Goal: Information Seeking & Learning: Learn about a topic

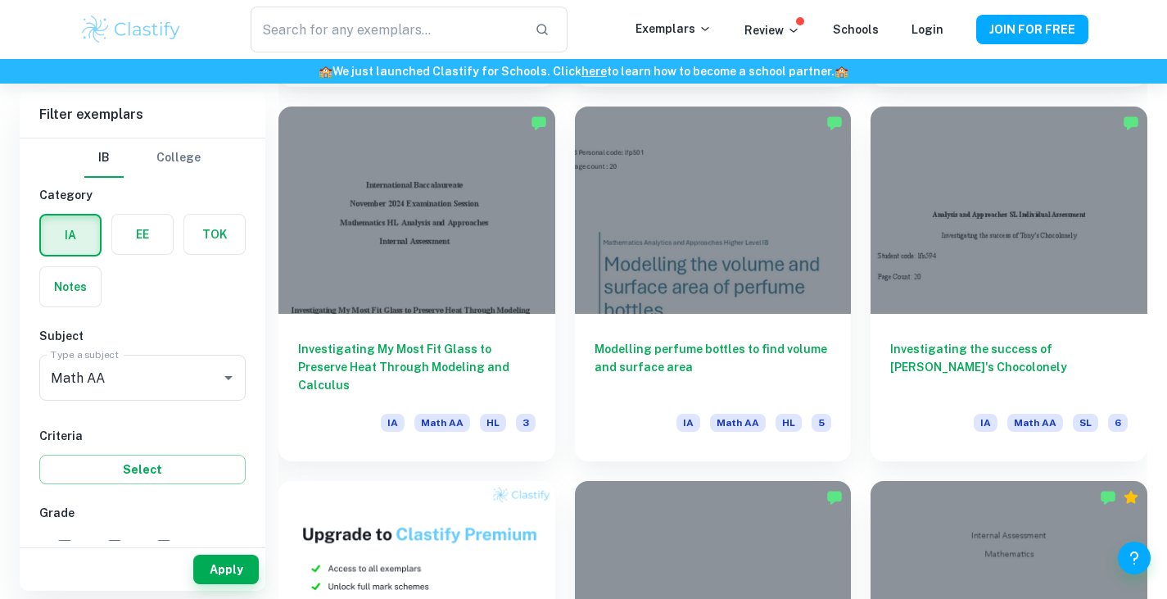
scroll to position [821, 0]
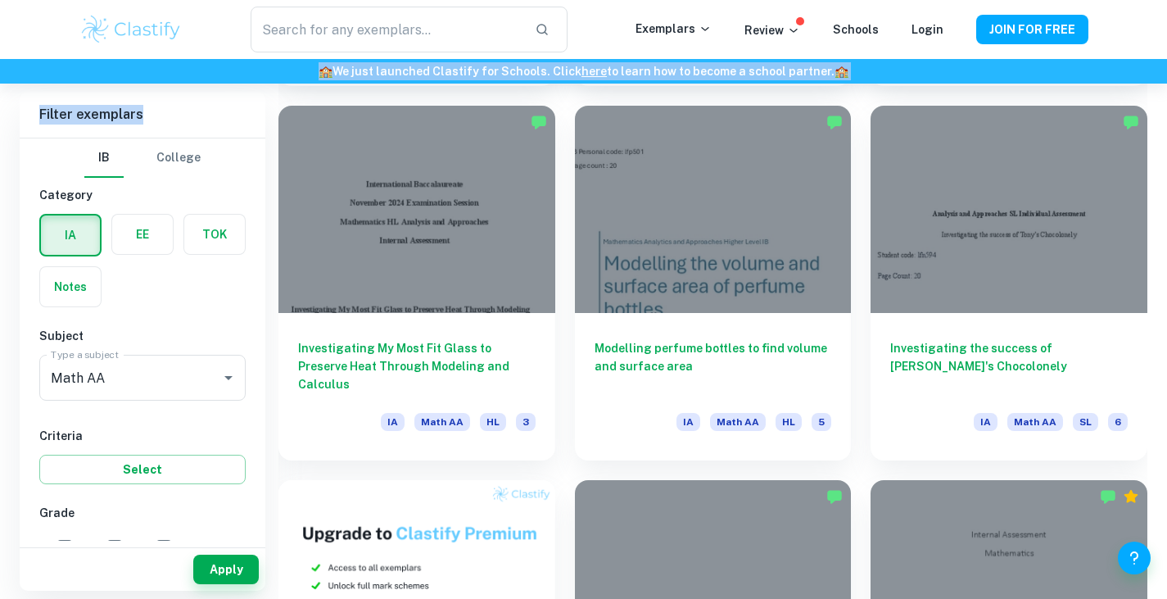
drag, startPoint x: 253, startPoint y: 79, endPoint x: 156, endPoint y: 120, distance: 105.7
click at [156, 120] on h6 "Filter exemplars" at bounding box center [143, 115] width 246 height 46
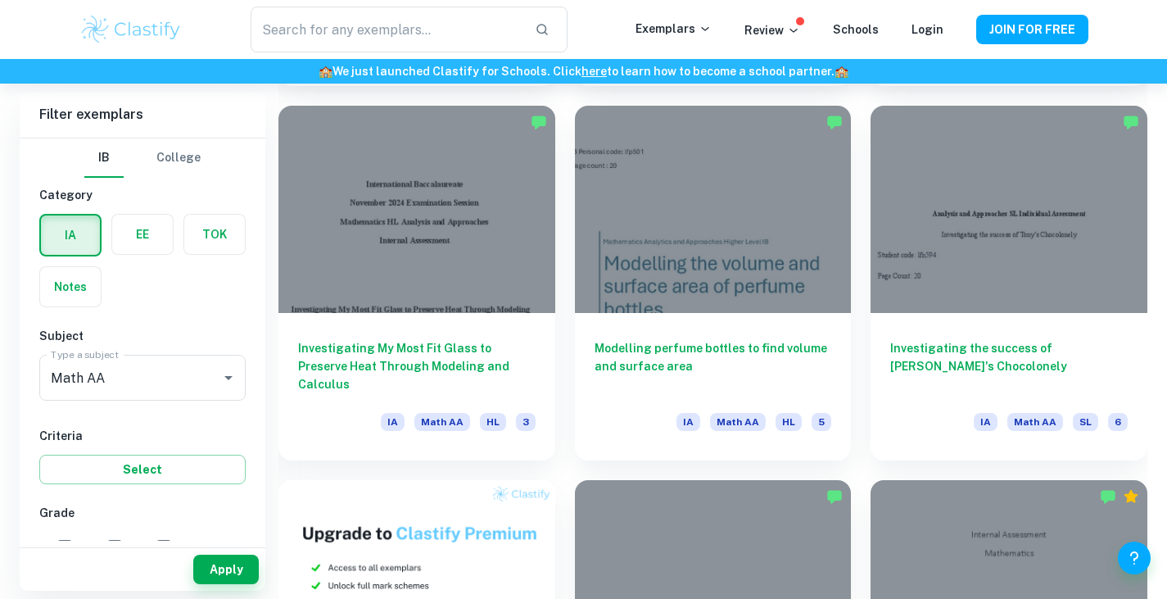
drag, startPoint x: 39, startPoint y: 102, endPoint x: 25, endPoint y: 115, distance: 18.5
click at [25, 115] on h6 "Filter exemplars" at bounding box center [143, 115] width 246 height 46
drag, startPoint x: 25, startPoint y: 115, endPoint x: 182, endPoint y: 117, distance: 156.5
click at [182, 117] on h6 "Filter exemplars" at bounding box center [143, 115] width 246 height 46
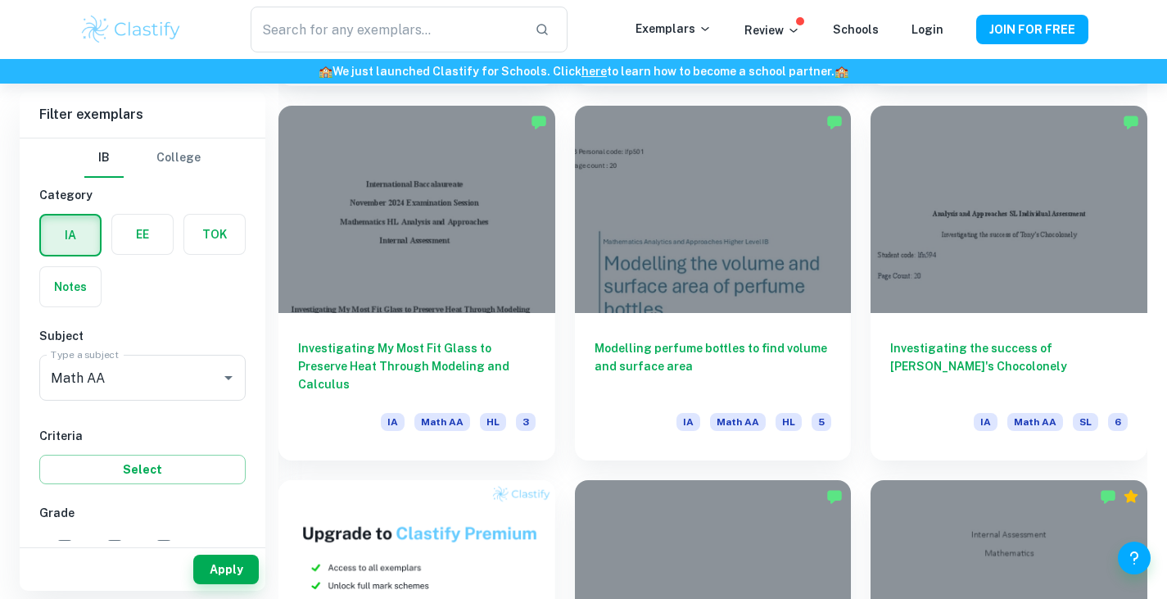
drag, startPoint x: 182, startPoint y: 117, endPoint x: 60, endPoint y: 105, distance: 122.7
click at [60, 105] on h6 "Filter exemplars" at bounding box center [143, 115] width 246 height 46
drag, startPoint x: 60, startPoint y: 105, endPoint x: 262, endPoint y: 147, distance: 206.6
click at [262, 147] on div "Filter exemplars IB College Category IA EE TOK Notes Subject Type a subject Mat…" at bounding box center [143, 341] width 246 height 499
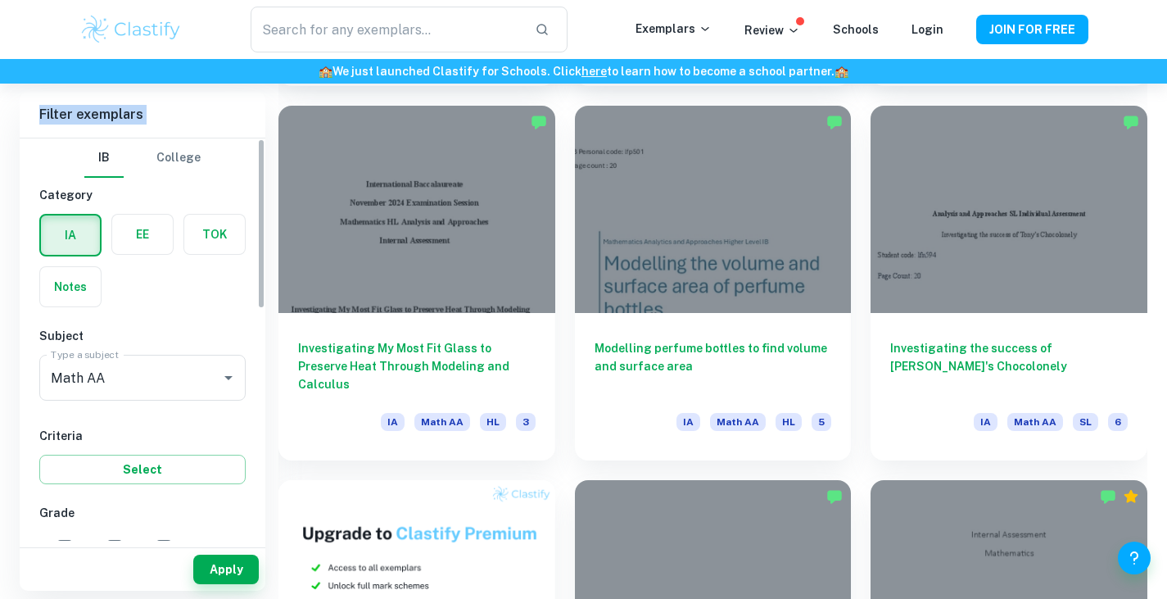
click at [261, 147] on div "IB College Category IA EE TOK Notes Subject Type a subject Math AA Type a subje…" at bounding box center [143, 339] width 246 height 402
click at [177, 140] on button "College" at bounding box center [178, 157] width 44 height 39
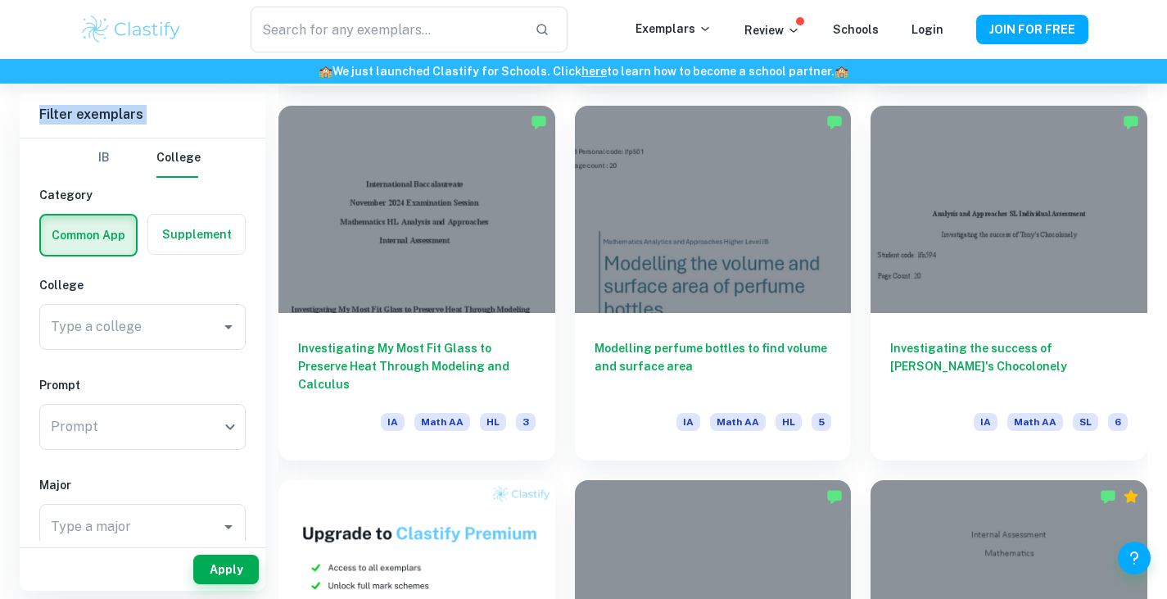
click at [84, 134] on h6 "Filter exemplars" at bounding box center [143, 115] width 246 height 46
click at [95, 143] on button "IB" at bounding box center [103, 157] width 39 height 39
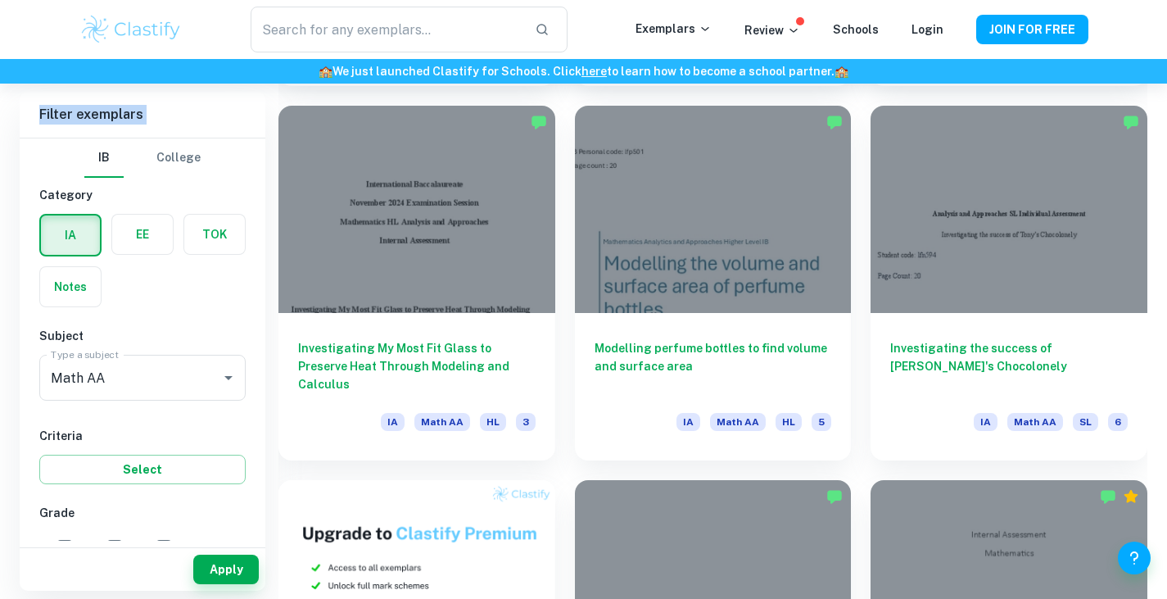
drag, startPoint x: 75, startPoint y: 140, endPoint x: 26, endPoint y: 126, distance: 51.1
click at [26, 126] on div "Filter exemplars IB College Category IA EE TOK Notes Subject Type a subject Mat…" at bounding box center [143, 341] width 246 height 499
click at [26, 126] on h6 "Filter exemplars" at bounding box center [143, 115] width 246 height 46
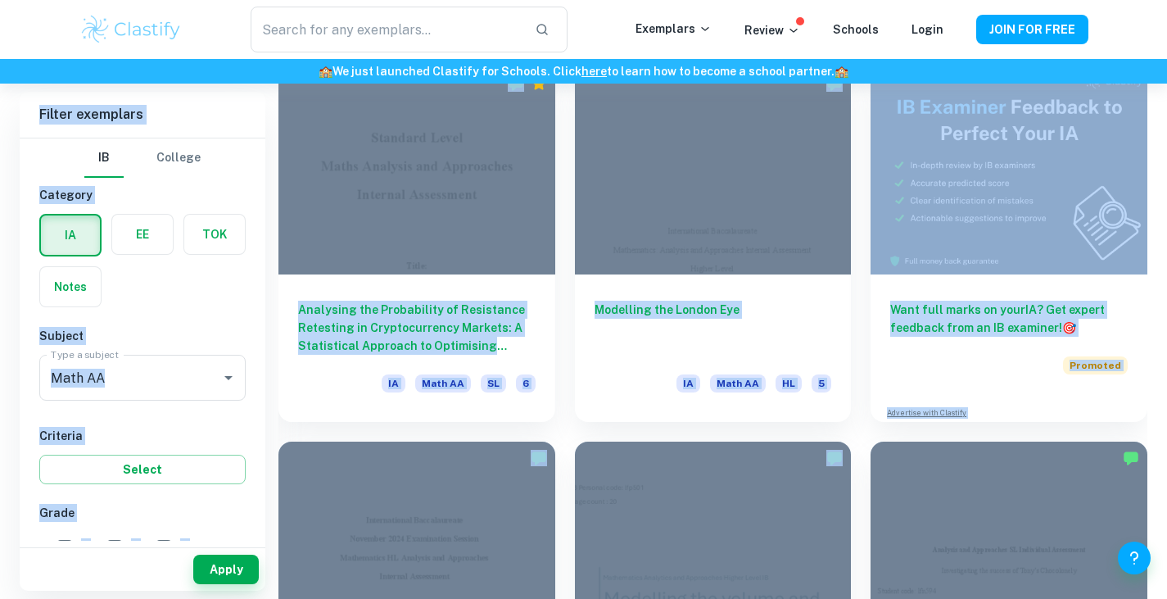
scroll to position [460, 0]
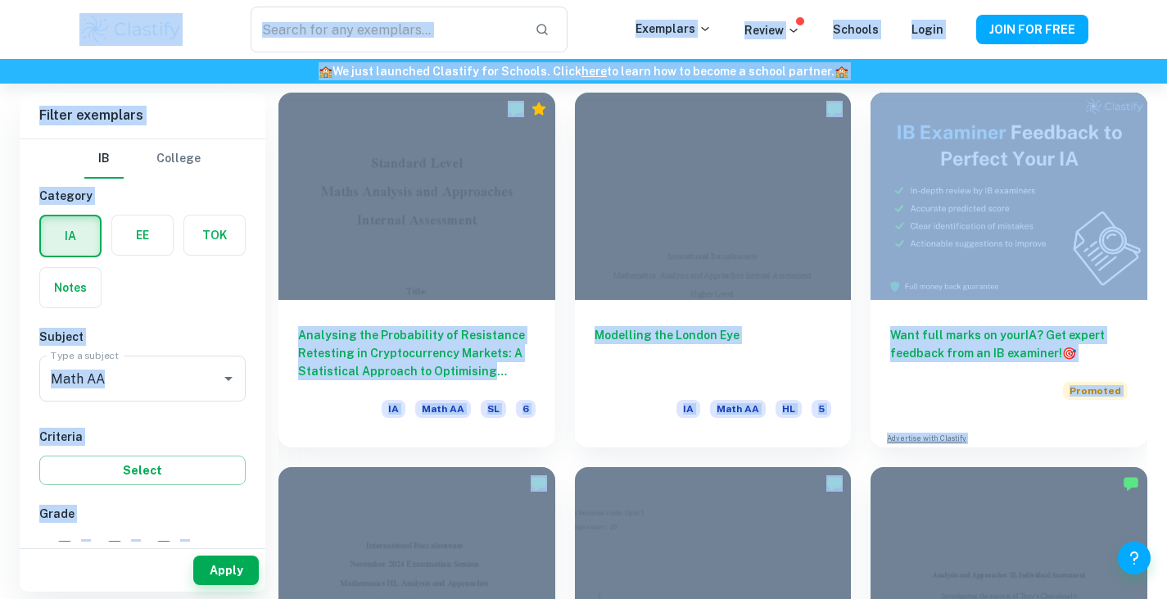
drag, startPoint x: 898, startPoint y: 95, endPoint x: 96, endPoint y: 60, distance: 802.8
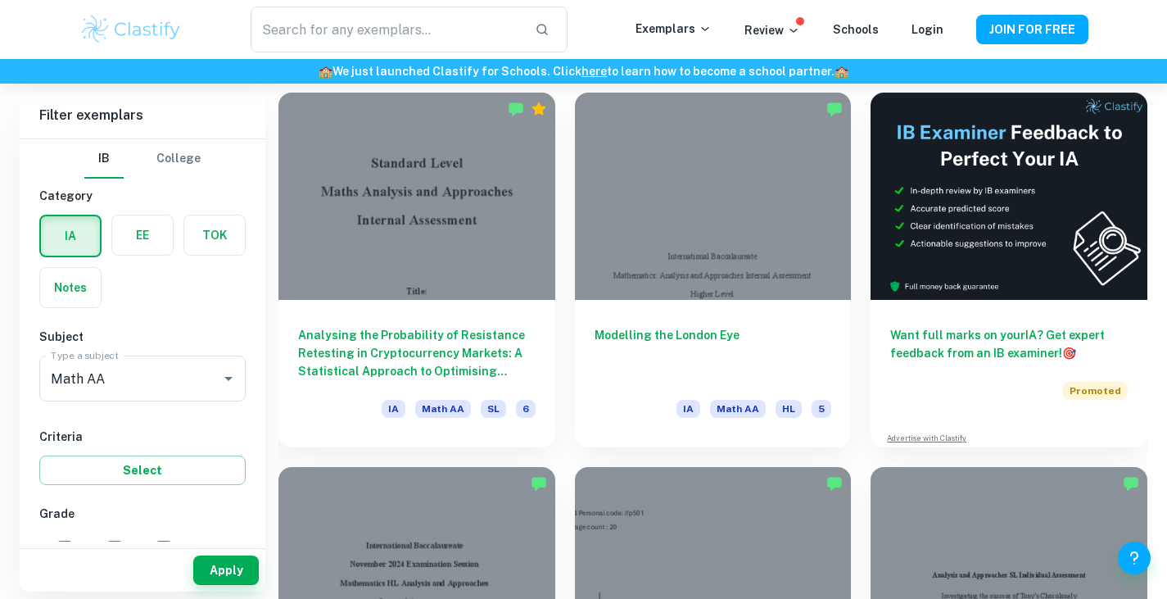
drag, startPoint x: 11, startPoint y: 94, endPoint x: 240, endPoint y: 137, distance: 232.5
